Goal: Task Accomplishment & Management: Use online tool/utility

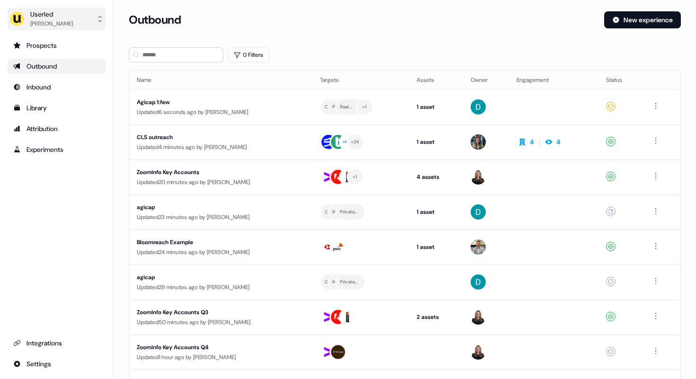
click at [51, 21] on div "[PERSON_NAME]" at bounding box center [51, 23] width 43 height 9
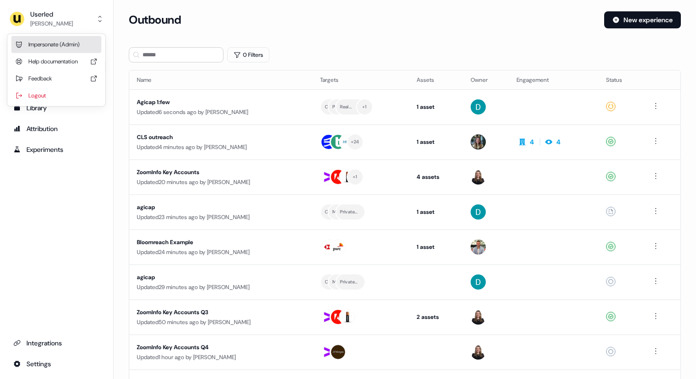
click at [53, 44] on div "Impersonate (Admin)" at bounding box center [56, 44] width 90 height 17
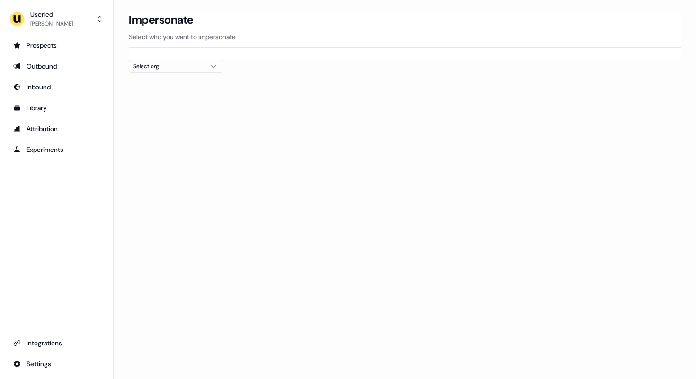
click at [174, 72] on button "Select org" at bounding box center [176, 66] width 95 height 13
type input "****"
click at [164, 100] on div "Wiiisdom" at bounding box center [176, 100] width 94 height 15
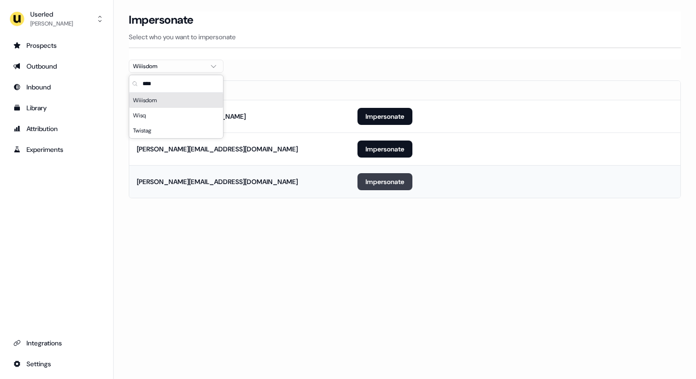
click at [382, 178] on button "Impersonate" at bounding box center [385, 181] width 55 height 17
